Goal: Navigation & Orientation: Find specific page/section

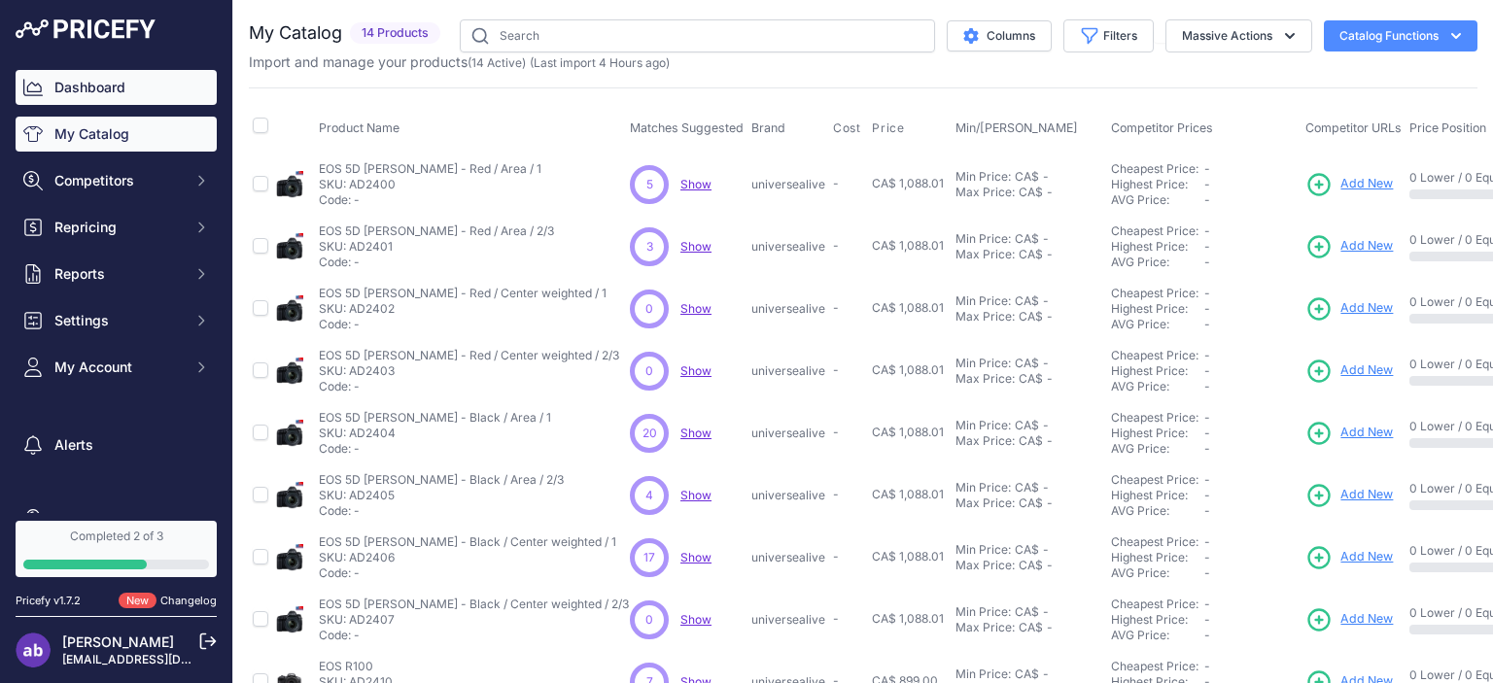
click at [87, 88] on link "Dashboard" at bounding box center [116, 87] width 201 height 35
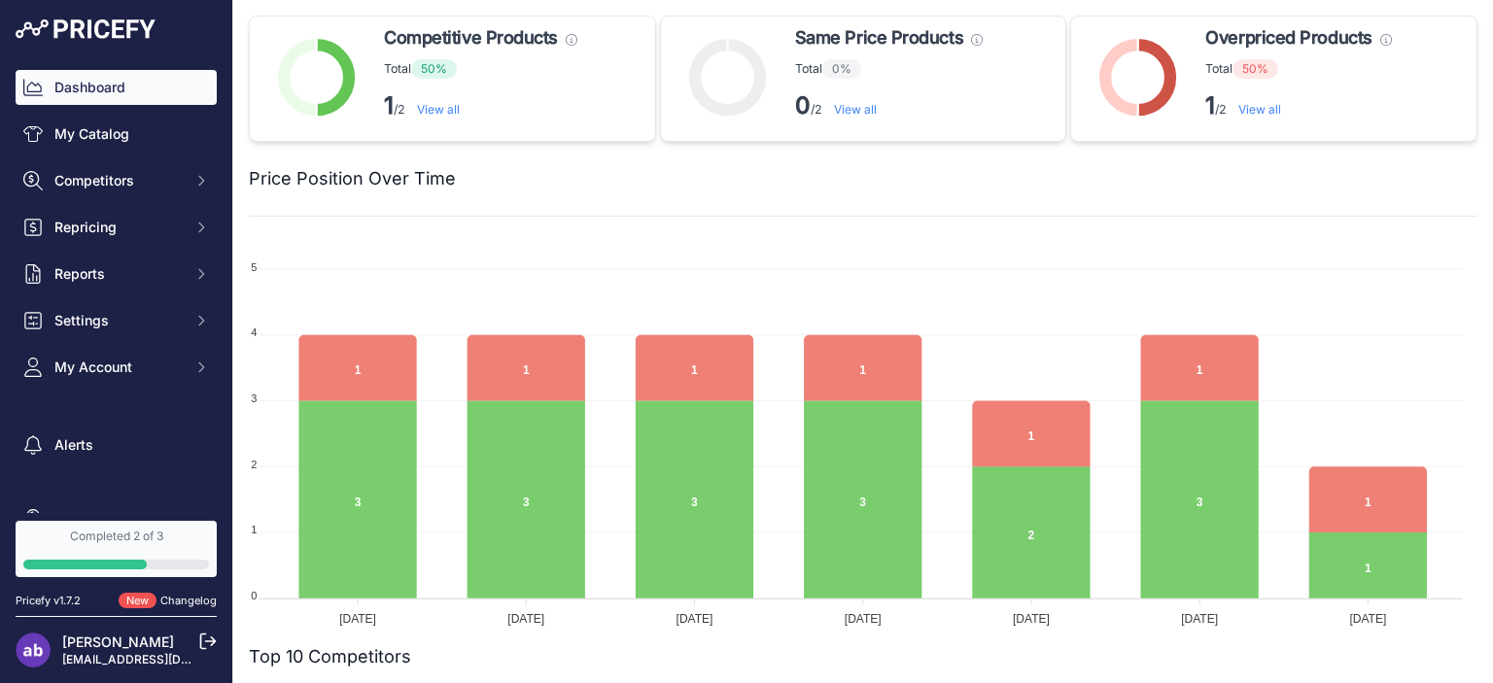
scroll to position [39, 0]
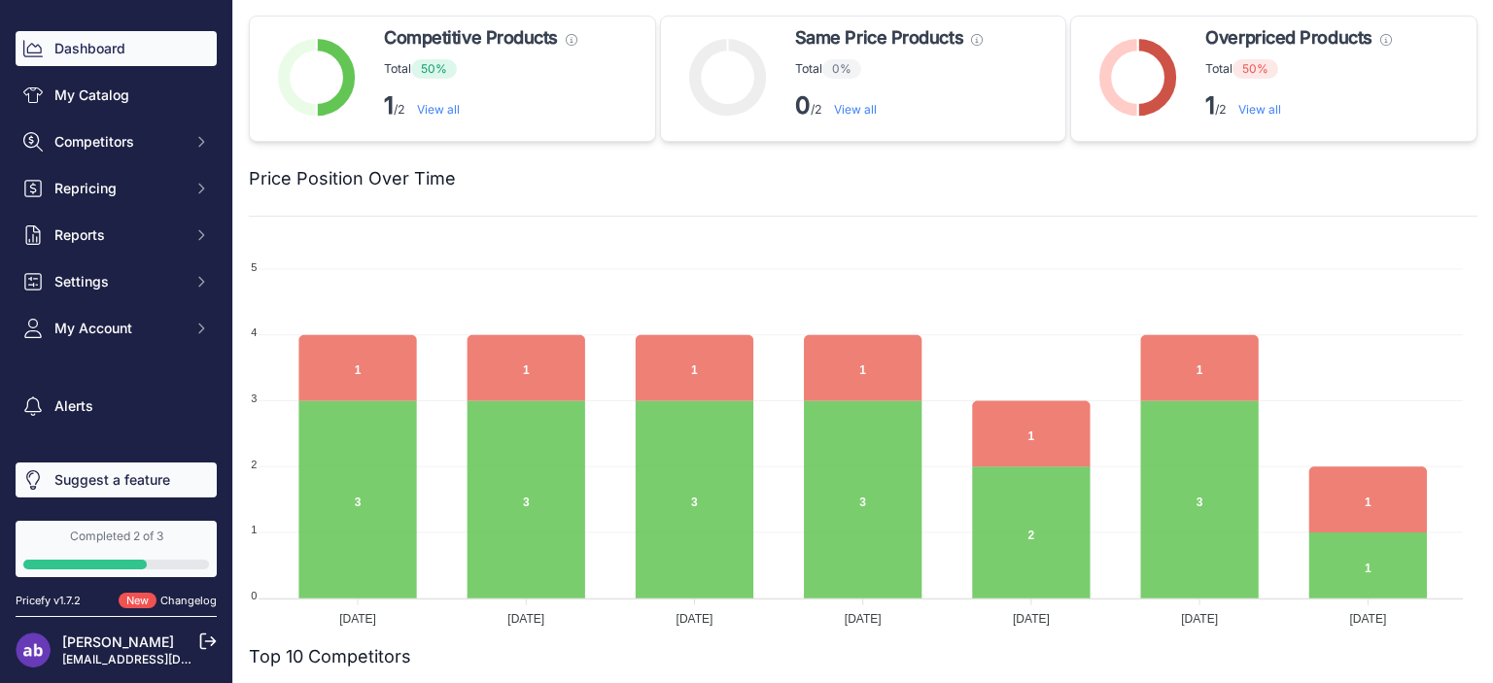
click at [132, 469] on link "Suggest a feature" at bounding box center [116, 480] width 201 height 35
click at [89, 533] on div "Completed 2 of 3" at bounding box center [116, 537] width 186 height 16
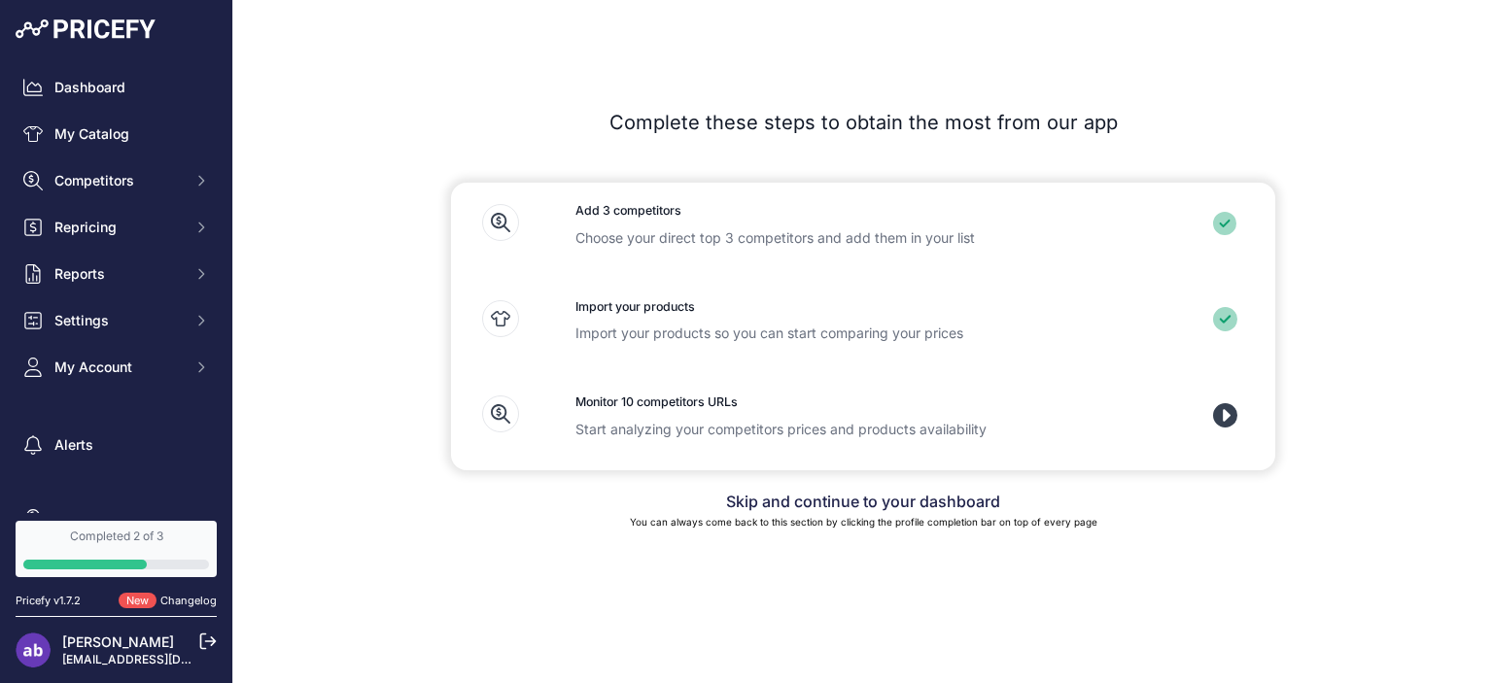
click at [112, 642] on link "[PERSON_NAME]" at bounding box center [118, 642] width 112 height 17
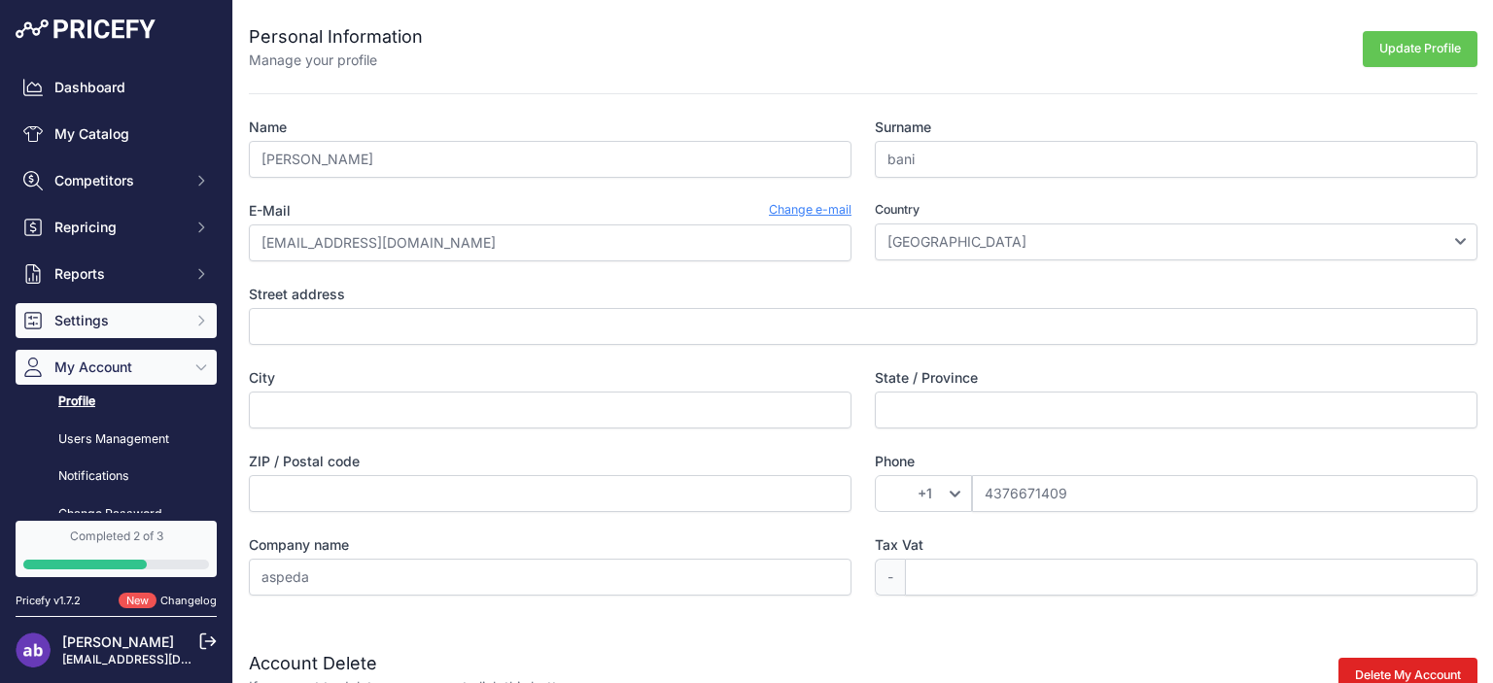
click at [193, 316] on icon "Sidebar" at bounding box center [201, 321] width 16 height 16
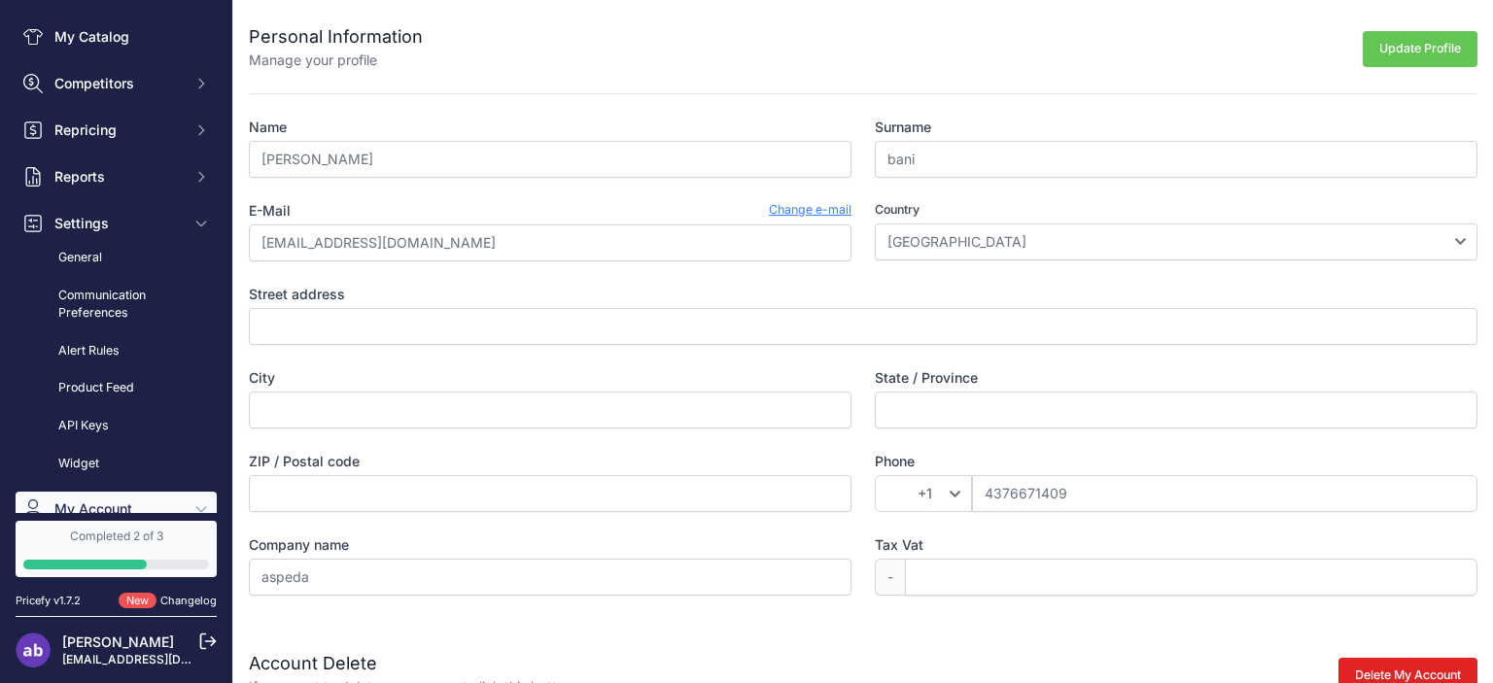
scroll to position [194, 0]
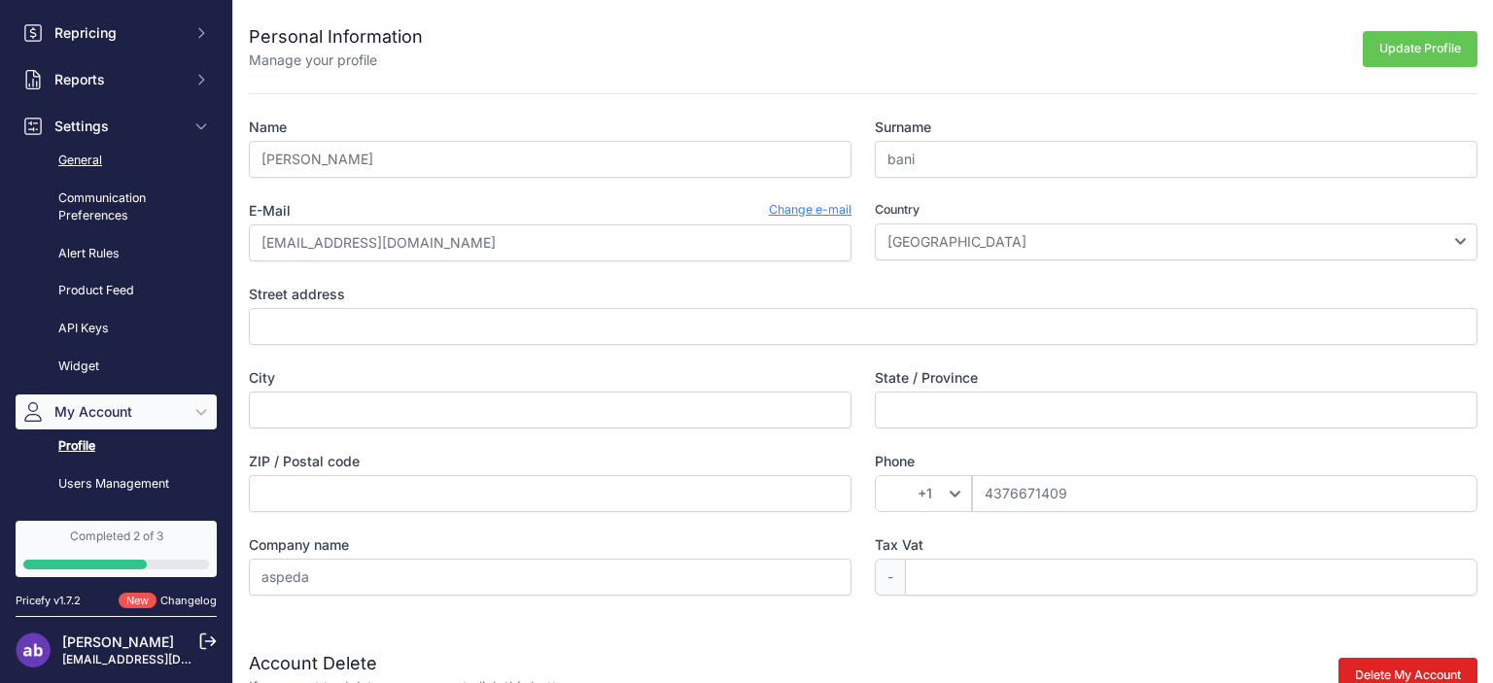
click at [94, 156] on link "General" at bounding box center [116, 161] width 201 height 34
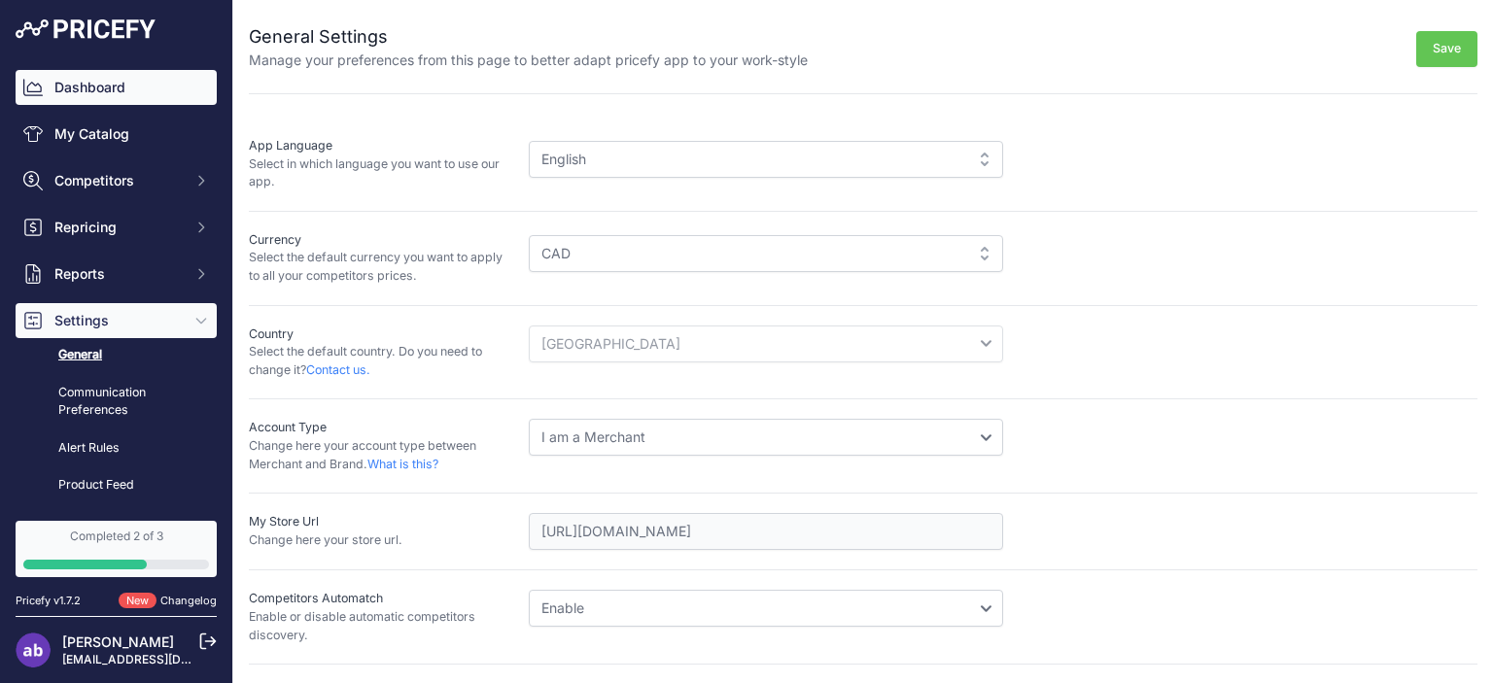
click at [120, 93] on link "Dashboard" at bounding box center [116, 87] width 201 height 35
